Goal: Transaction & Acquisition: Purchase product/service

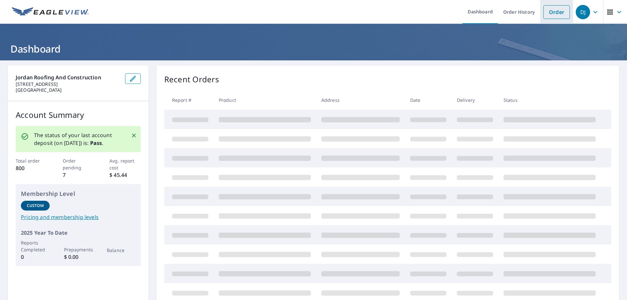
click at [549, 11] on link "Order" at bounding box center [557, 12] width 26 height 14
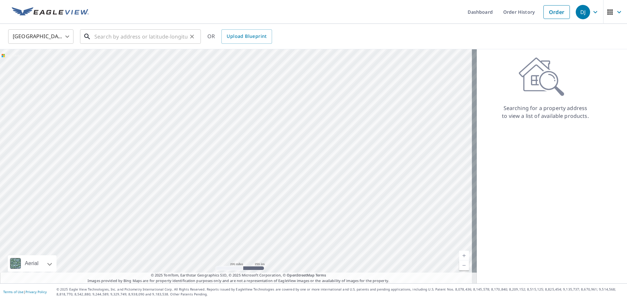
click at [98, 38] on input "text" at bounding box center [140, 36] width 93 height 18
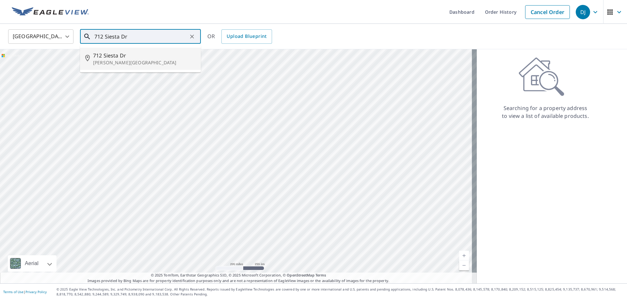
click at [118, 58] on span "712 Siesta Dr" at bounding box center [144, 56] width 103 height 8
type input "[STREET_ADDRESS][PERSON_NAME]"
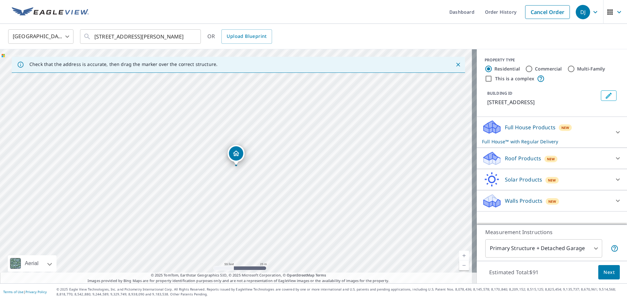
drag, startPoint x: 281, startPoint y: 141, endPoint x: 215, endPoint y: 283, distance: 156.2
click at [209, 285] on div "Dashboard Order History Cancel Order DJ United States [GEOGRAPHIC_DATA] ​ [STRE…" at bounding box center [313, 150] width 627 height 300
click at [197, 239] on div "[STREET_ADDRESS][PERSON_NAME]" at bounding box center [238, 166] width 477 height 234
drag, startPoint x: 232, startPoint y: 180, endPoint x: 229, endPoint y: 216, distance: 36.0
click at [229, 216] on div "[STREET_ADDRESS][PERSON_NAME]" at bounding box center [238, 166] width 477 height 234
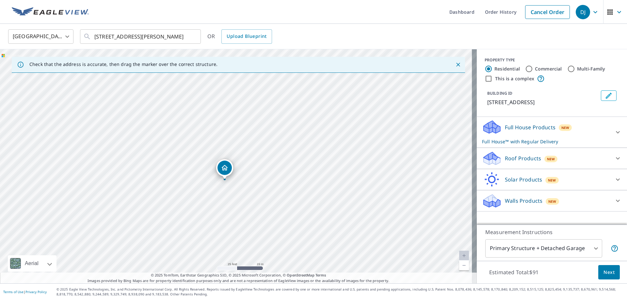
click at [237, 204] on div "[STREET_ADDRESS][PERSON_NAME]" at bounding box center [238, 166] width 477 height 234
drag, startPoint x: 226, startPoint y: 168, endPoint x: 229, endPoint y: 152, distance: 16.3
drag, startPoint x: 236, startPoint y: 156, endPoint x: 230, endPoint y: 170, distance: 14.8
click at [522, 155] on p "Roof Products" at bounding box center [523, 159] width 36 height 8
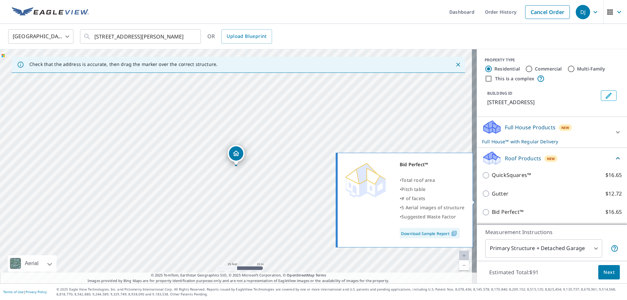
scroll to position [61, 0]
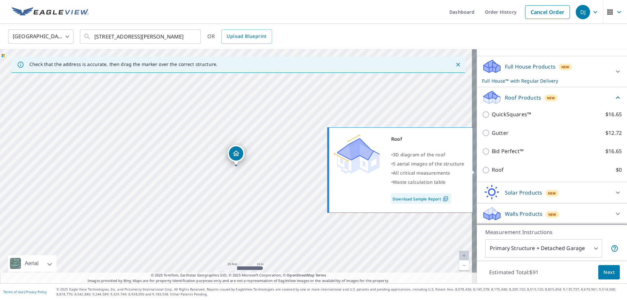
click at [482, 170] on input "Roof $0" at bounding box center [487, 170] width 10 height 8
checkbox input "true"
type input "3"
checkbox input "false"
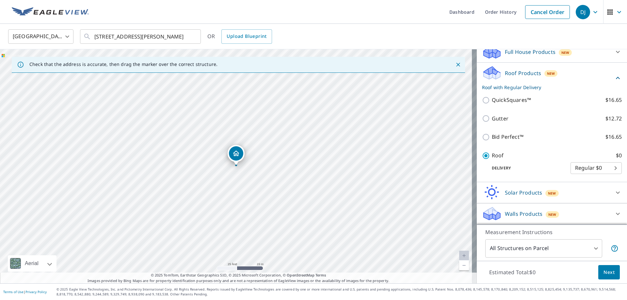
scroll to position [58, 0]
click at [236, 202] on div "[STREET_ADDRESS][PERSON_NAME]" at bounding box center [238, 166] width 477 height 234
drag, startPoint x: 315, startPoint y: 211, endPoint x: 319, endPoint y: 186, distance: 25.1
click at [319, 186] on div "[STREET_ADDRESS][PERSON_NAME]" at bounding box center [238, 166] width 477 height 234
drag, startPoint x: 331, startPoint y: 155, endPoint x: 285, endPoint y: 171, distance: 48.7
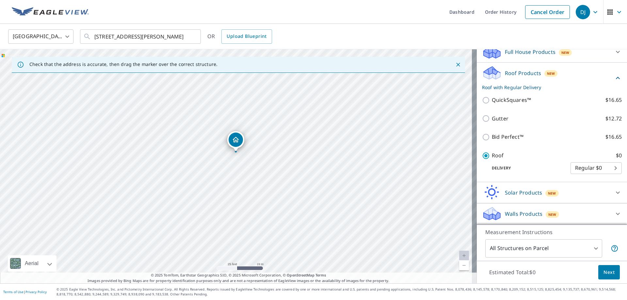
click at [285, 171] on div "[STREET_ADDRESS][PERSON_NAME]" at bounding box center [238, 166] width 477 height 234
drag, startPoint x: 342, startPoint y: 149, endPoint x: 348, endPoint y: 164, distance: 16.5
click at [348, 164] on div "[STREET_ADDRESS][PERSON_NAME]" at bounding box center [238, 166] width 477 height 234
drag, startPoint x: 398, startPoint y: 128, endPoint x: 390, endPoint y: 157, distance: 29.8
click at [390, 157] on div "[STREET_ADDRESS][PERSON_NAME]" at bounding box center [238, 166] width 477 height 234
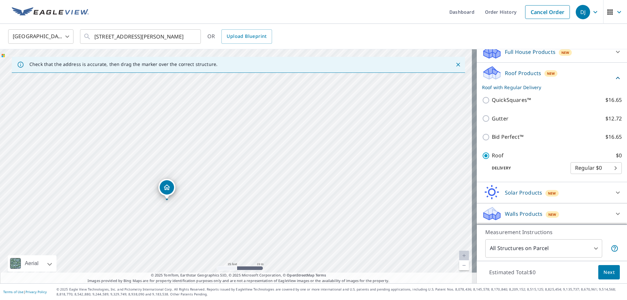
drag, startPoint x: 196, startPoint y: 121, endPoint x: 214, endPoint y: 206, distance: 86.4
click at [214, 206] on div "[STREET_ADDRESS][PERSON_NAME]" at bounding box center [238, 166] width 477 height 234
drag, startPoint x: 165, startPoint y: 187, endPoint x: 204, endPoint y: 251, distance: 74.9
drag, startPoint x: 190, startPoint y: 220, endPoint x: 254, endPoint y: 185, distance: 72.7
click at [254, 185] on div "[STREET_ADDRESS][PERSON_NAME]" at bounding box center [238, 166] width 477 height 234
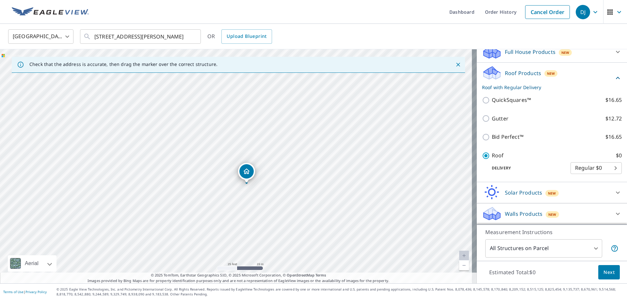
drag, startPoint x: 300, startPoint y: 120, endPoint x: 246, endPoint y: 172, distance: 74.8
drag, startPoint x: 234, startPoint y: 157, endPoint x: 266, endPoint y: 179, distance: 38.6
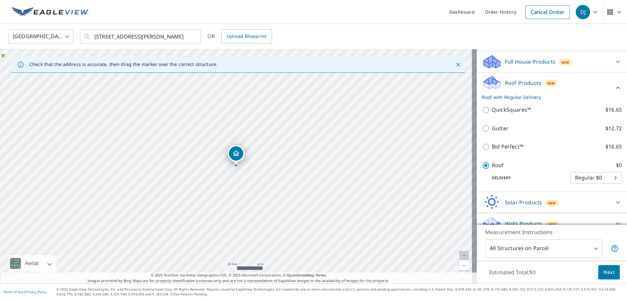
scroll to position [66, 0]
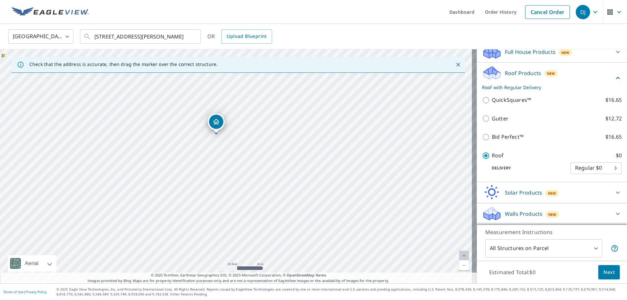
drag, startPoint x: 232, startPoint y: 156, endPoint x: 212, endPoint y: 124, distance: 37.7
click at [605, 269] on span "Next" at bounding box center [609, 273] width 11 height 8
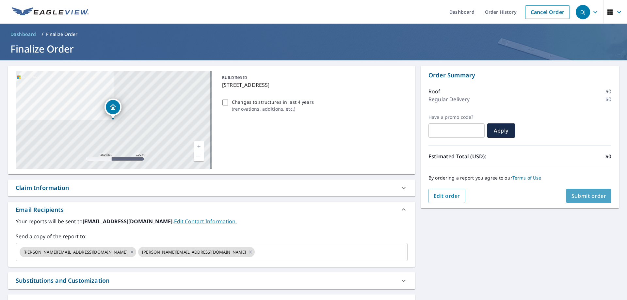
click at [590, 197] on span "Submit order" at bounding box center [589, 195] width 35 height 7
checkbox input "true"
